Goal: Check status: Check status

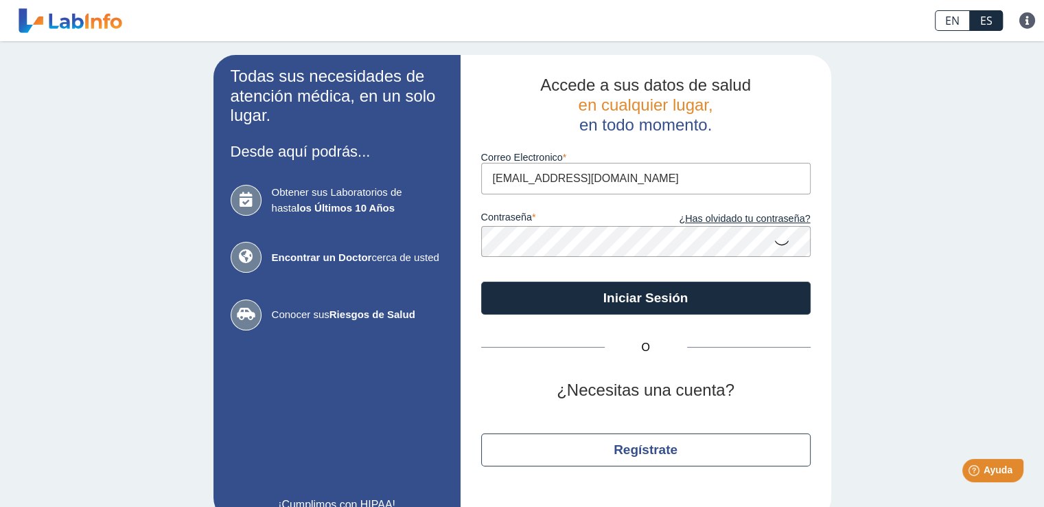
type input "[EMAIL_ADDRESS][DOMAIN_NAME]"
click at [653, 173] on input "[EMAIL_ADDRESS][DOMAIN_NAME]" at bounding box center [646, 178] width 330 height 31
drag, startPoint x: 446, startPoint y: 187, endPoint x: 380, endPoint y: 193, distance: 66.1
click at [380, 193] on app-login "Todas sus necesidades de atención médica, en un solo lugar. Desde aquí podrás..…" at bounding box center [522, 287] width 618 height 465
drag, startPoint x: 618, startPoint y: 174, endPoint x: 311, endPoint y: 165, distance: 307.0
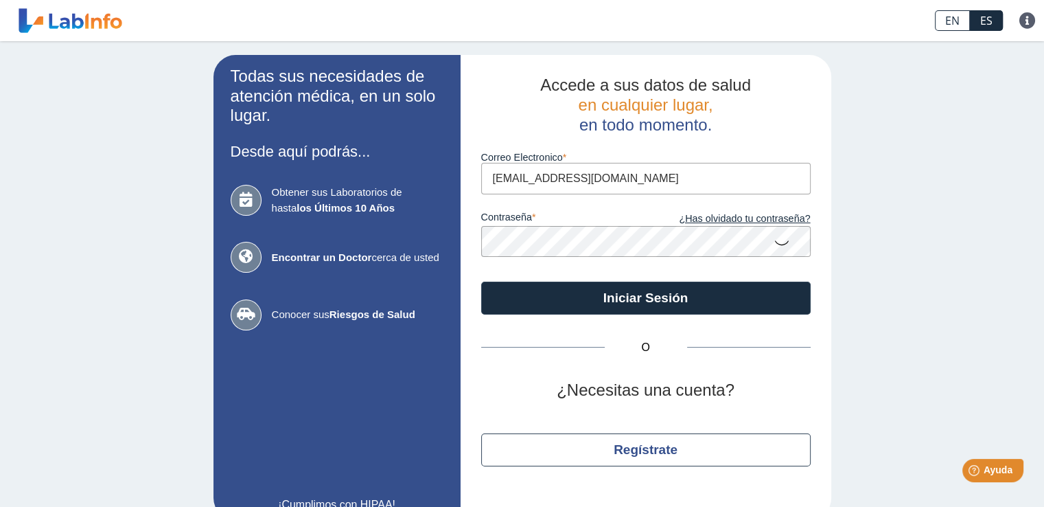
click at [311, 165] on app-login "Todas sus necesidades de atención médica, en un solo lugar. Desde aquí podrás..…" at bounding box center [522, 287] width 618 height 465
type input "m"
type input "[EMAIL_ADDRESS][DOMAIN_NAME]"
click at [405, 240] on app-login "Todas sus necesidades de atención médica, en un solo lugar. Desde aquí podrás..…" at bounding box center [522, 287] width 618 height 465
click at [513, 268] on form "Correo Electronico [EMAIL_ADDRESS][DOMAIN_NAME] contraseña ¿Has olvidado tu con…" at bounding box center [646, 224] width 330 height 179
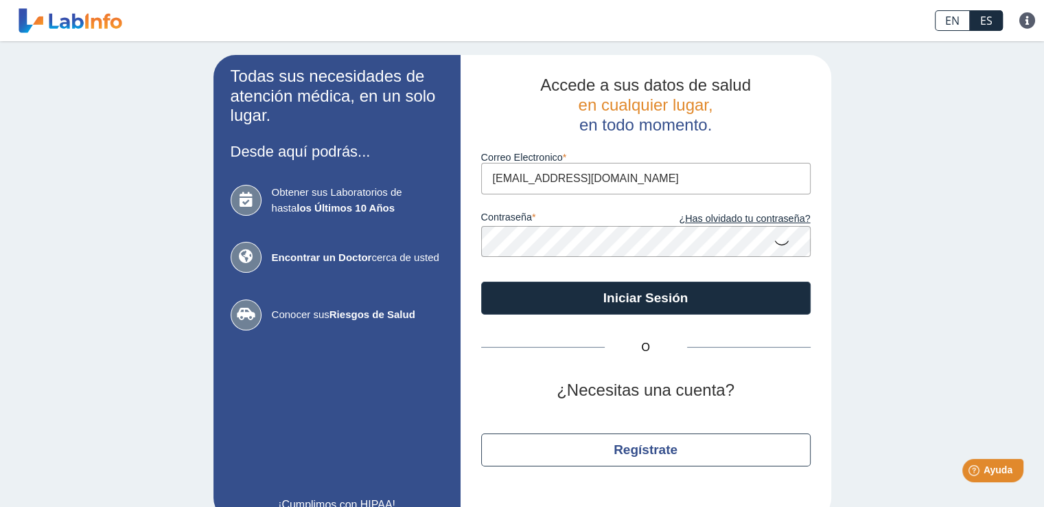
click at [779, 240] on icon at bounding box center [782, 242] width 16 height 27
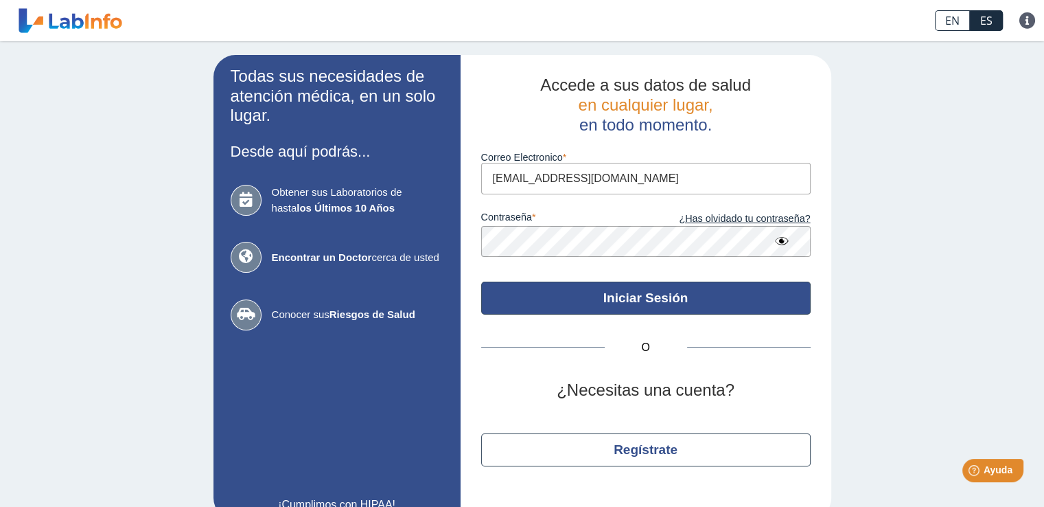
click at [641, 301] on button "Iniciar Sesión" at bounding box center [646, 297] width 330 height 33
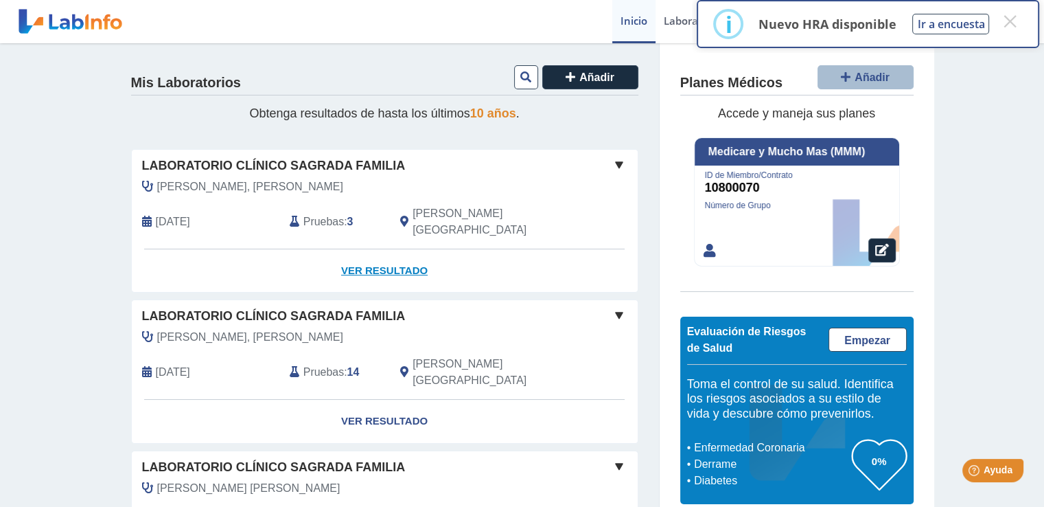
click at [354, 252] on link "Ver Resultado" at bounding box center [385, 270] width 506 height 43
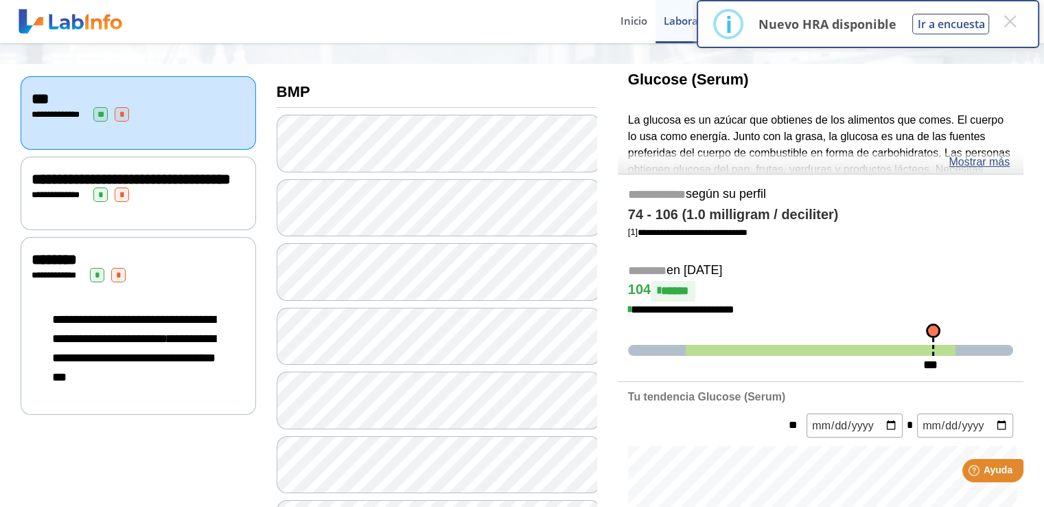
scroll to position [157, 0]
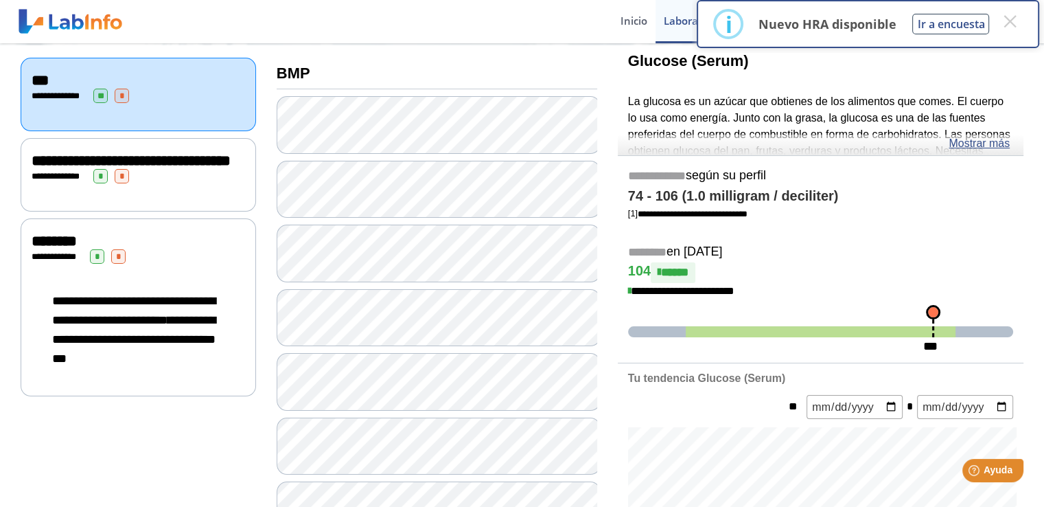
click at [160, 286] on div "**********" at bounding box center [138, 307] width 235 height 178
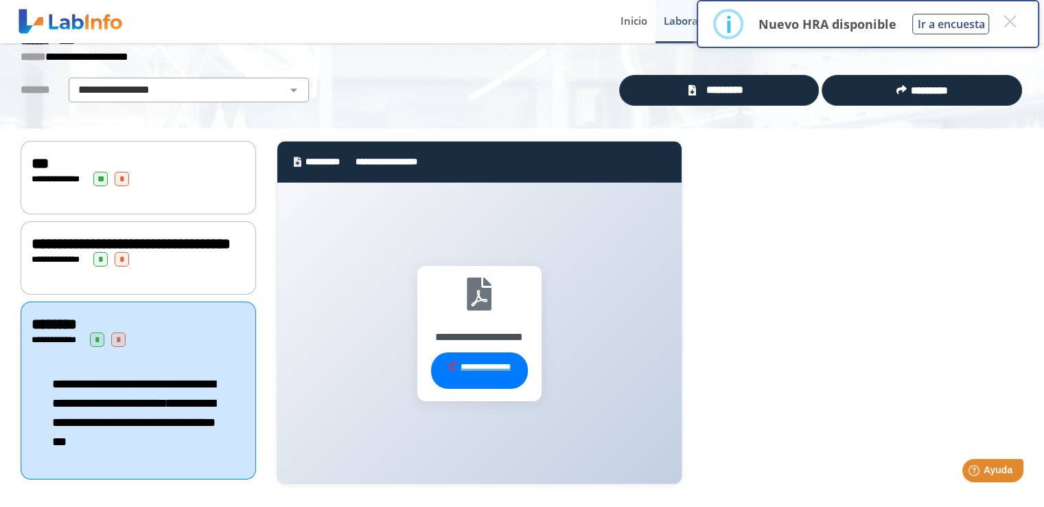
scroll to position [80, 0]
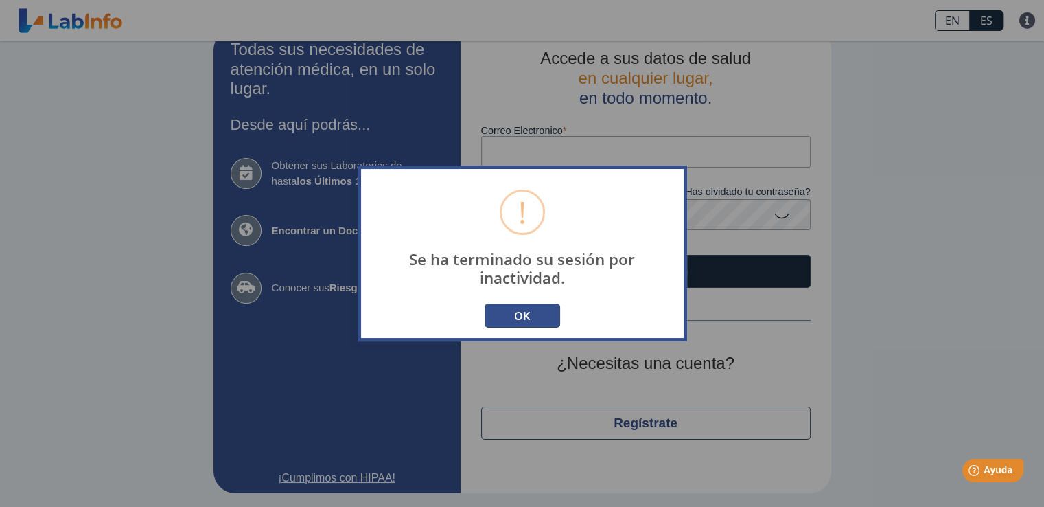
scroll to position [27, 0]
